Goal: Task Accomplishment & Management: Use online tool/utility

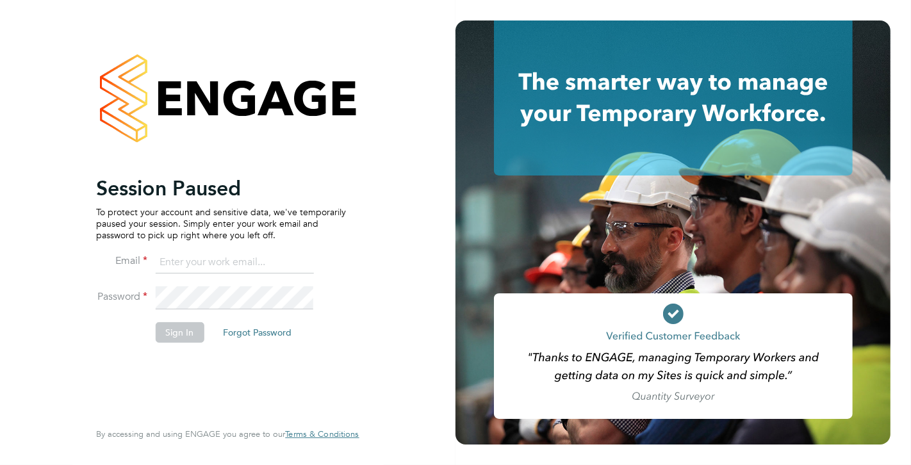
click at [198, 253] on input at bounding box center [234, 262] width 158 height 23
type input "[EMAIL_ADDRESS][PERSON_NAME][DOMAIN_NAME]"
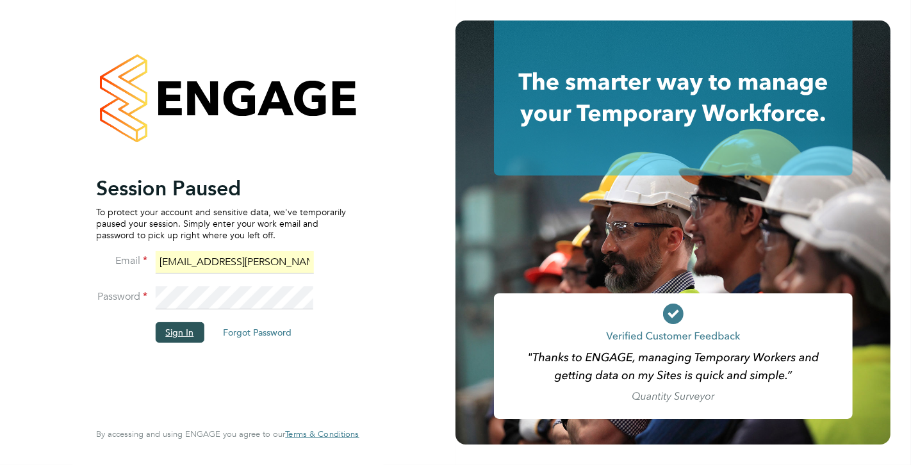
click at [188, 331] on button "Sign In" at bounding box center [179, 332] width 49 height 21
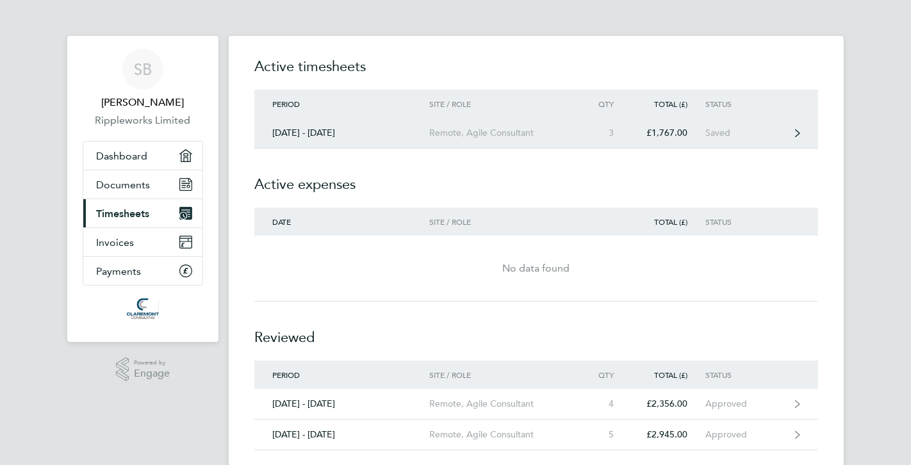
click at [756, 134] on div "Saved" at bounding box center [745, 133] width 79 height 11
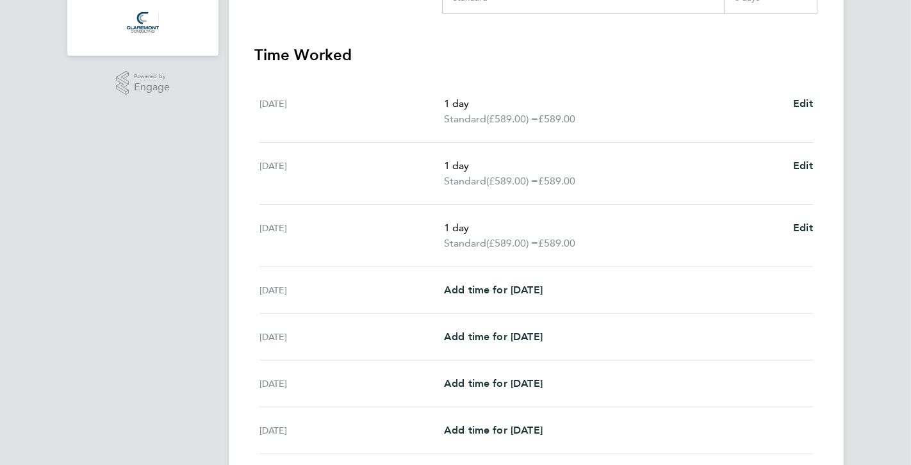
scroll to position [330, 0]
